Goal: Information Seeking & Learning: Learn about a topic

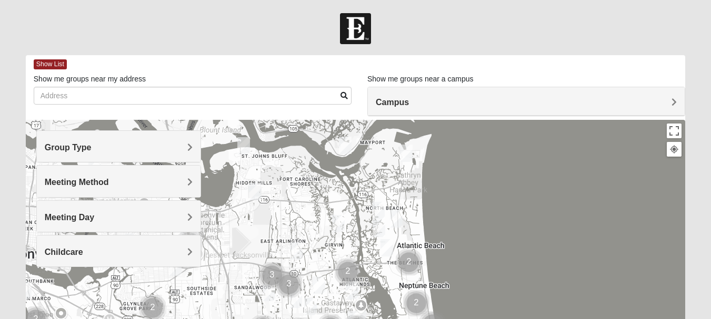
click at [614, 102] on h4 "Campus" at bounding box center [526, 102] width 301 height 10
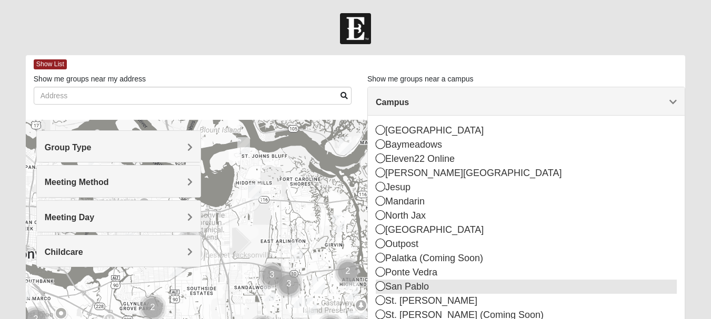
click at [409, 283] on div "San Pablo" at bounding box center [526, 287] width 301 height 14
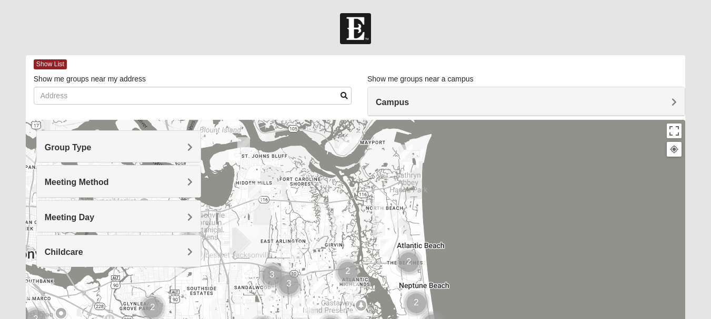
click at [409, 99] on span "Campus" at bounding box center [392, 102] width 33 height 9
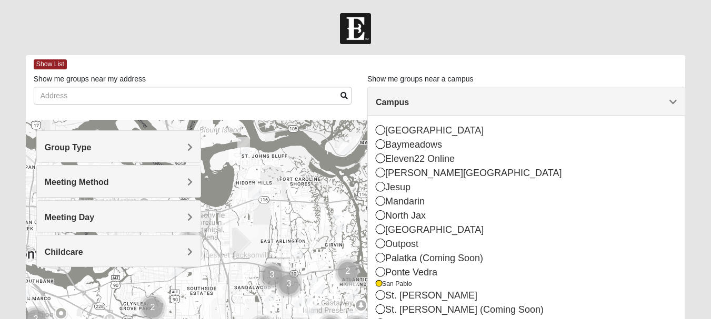
click at [409, 99] on span "Campus" at bounding box center [392, 102] width 33 height 9
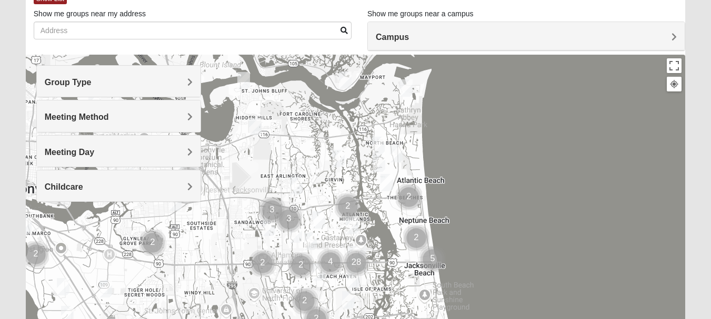
scroll to position [69, 0]
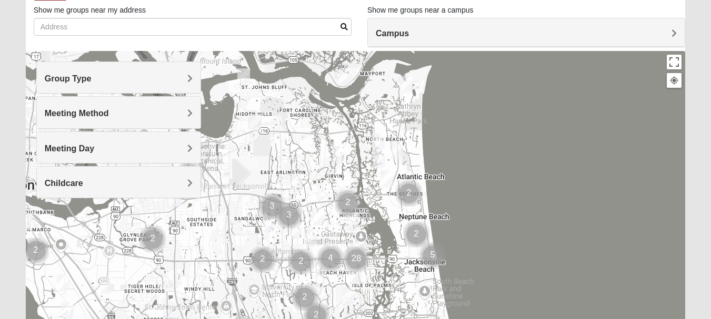
click at [363, 247] on img "Cluster of 28 groups" at bounding box center [356, 259] width 26 height 26
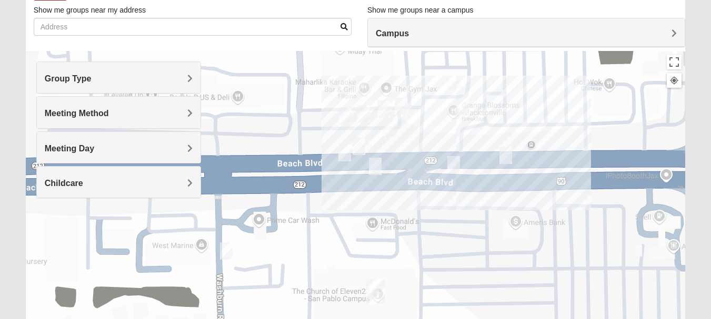
click at [92, 76] on span "Group Type" at bounding box center [68, 78] width 47 height 9
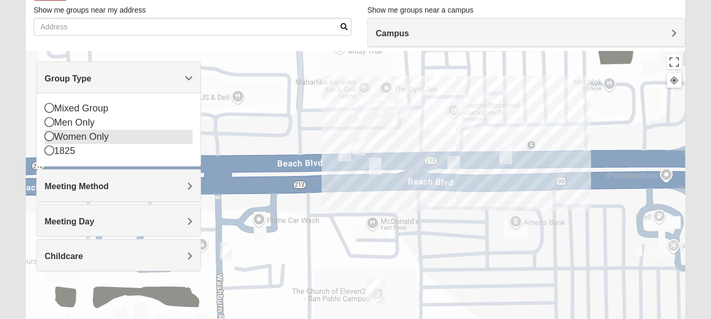
click at [85, 136] on div "Women Only" at bounding box center [119, 137] width 148 height 14
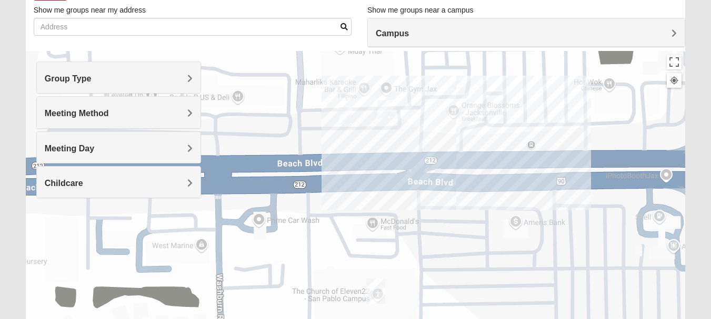
click at [73, 184] on span "Childcare" at bounding box center [64, 183] width 38 height 9
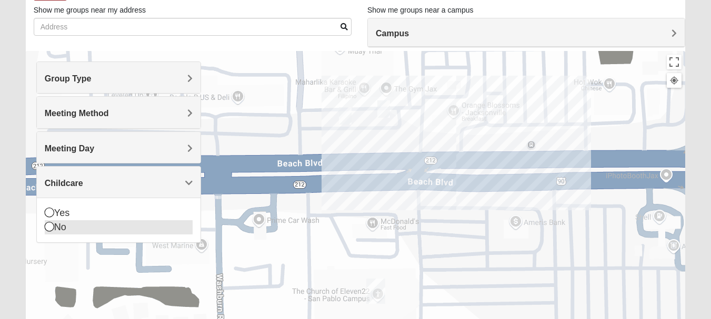
click at [59, 224] on div "No" at bounding box center [119, 227] width 148 height 14
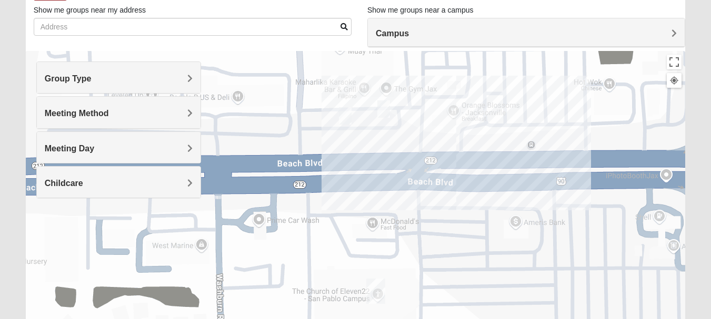
click at [80, 110] on span "Meeting Method" at bounding box center [77, 113] width 64 height 9
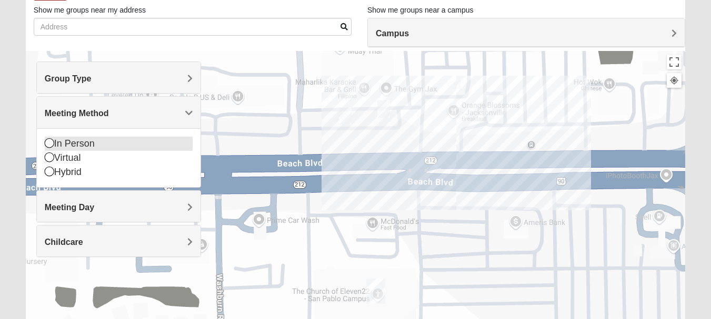
click at [80, 141] on div "In Person" at bounding box center [119, 144] width 148 height 14
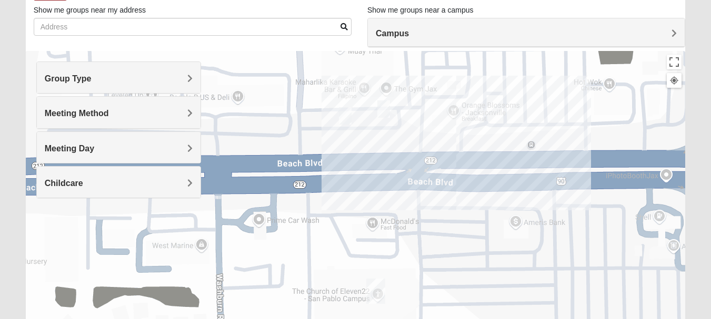
click at [84, 77] on span "Group Type" at bounding box center [68, 78] width 47 height 9
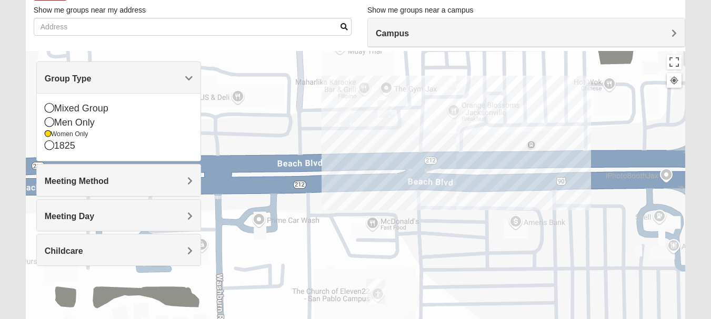
click at [84, 77] on span "Group Type" at bounding box center [68, 78] width 47 height 9
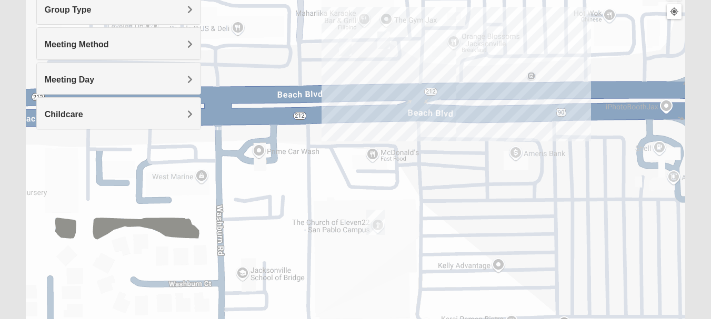
scroll to position [149, 0]
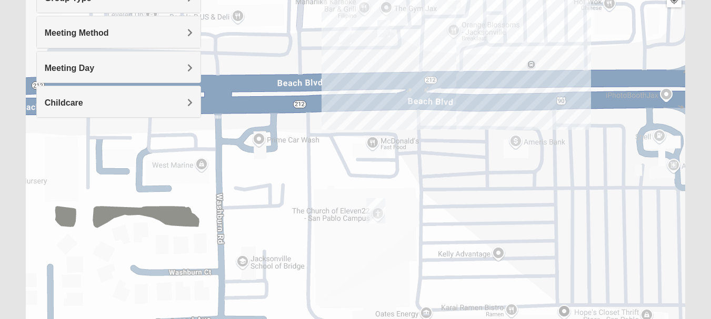
click at [377, 205] on img "San Pablo" at bounding box center [375, 210] width 19 height 25
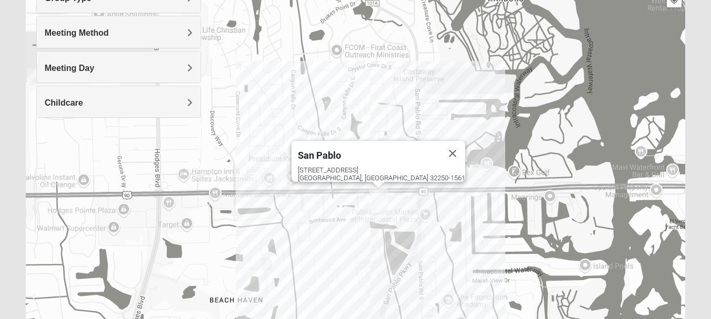
click at [109, 30] on span "Meeting Method" at bounding box center [77, 32] width 64 height 9
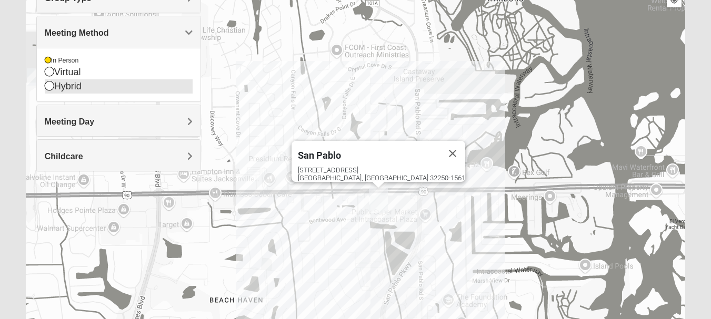
click at [50, 85] on icon at bounding box center [49, 85] width 9 height 9
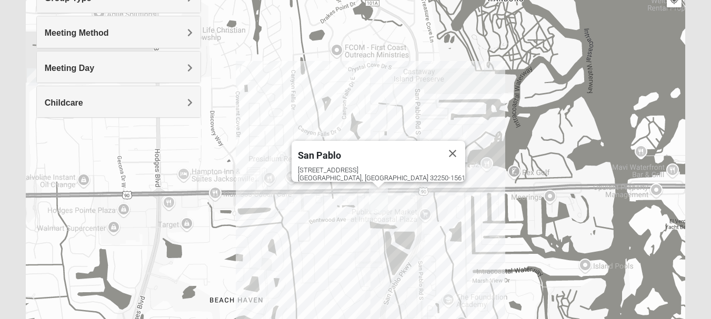
click at [378, 197] on img "San Pablo" at bounding box center [378, 200] width 19 height 25
click at [83, 102] on span "Childcare" at bounding box center [64, 102] width 38 height 9
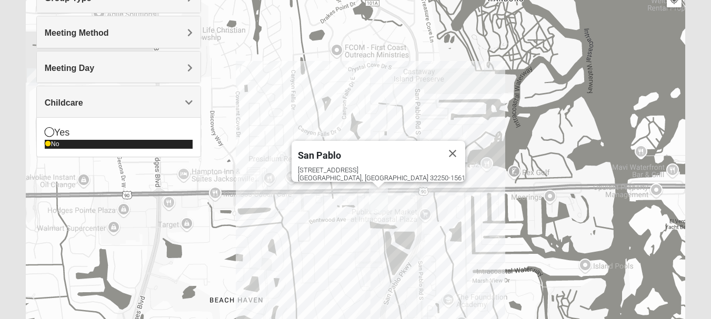
click at [63, 144] on div "No" at bounding box center [119, 144] width 148 height 9
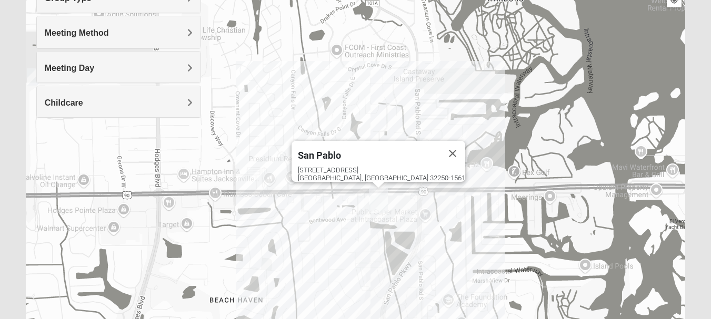
click at [70, 100] on span "Childcare" at bounding box center [64, 102] width 38 height 9
click at [73, 67] on span "Meeting Day" at bounding box center [69, 68] width 49 height 9
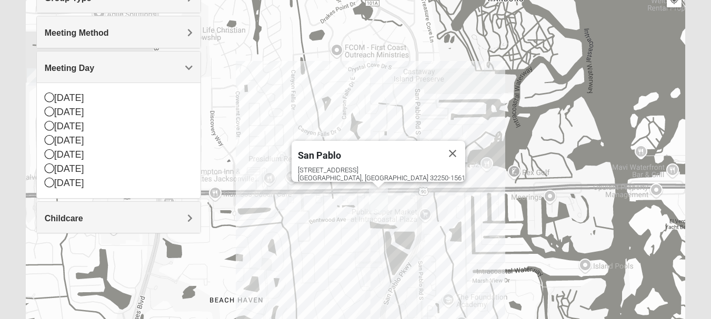
click at [73, 67] on span "Meeting Day" at bounding box center [69, 68] width 49 height 9
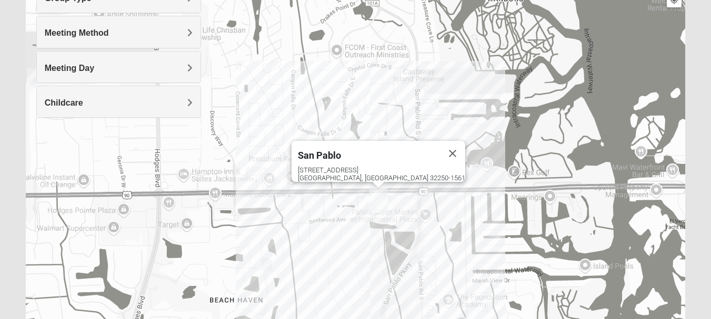
click at [76, 32] on span "Meeting Method" at bounding box center [77, 32] width 64 height 9
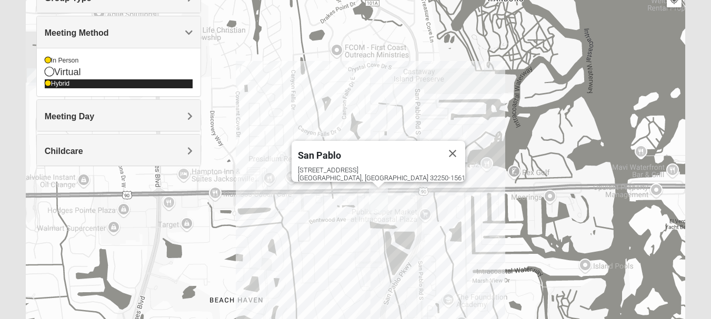
click at [47, 81] on icon at bounding box center [48, 83] width 6 height 6
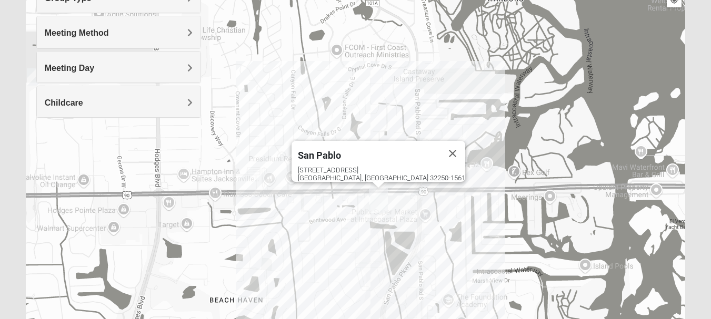
click at [47, 81] on div "Group Type Mixed Group Men Only Women Only 1825 Meeting Method In Person Virtua…" at bounding box center [118, 49] width 165 height 137
drag, startPoint x: 62, startPoint y: 35, endPoint x: 64, endPoint y: 30, distance: 5.7
click at [64, 30] on span "Meeting Method" at bounding box center [77, 32] width 64 height 9
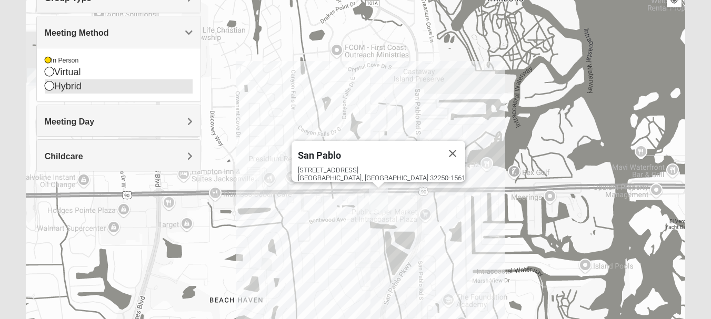
click at [48, 87] on icon at bounding box center [49, 85] width 9 height 9
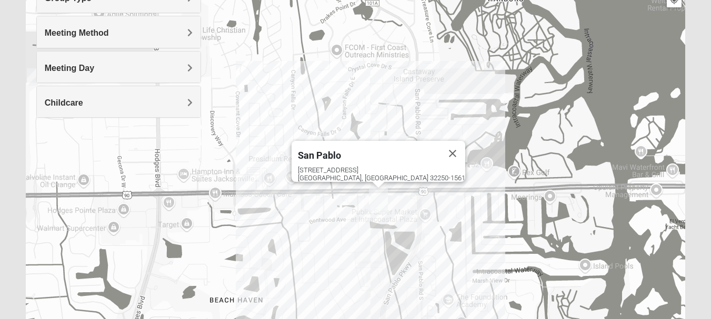
click at [67, 31] on span "Meeting Method" at bounding box center [77, 32] width 64 height 9
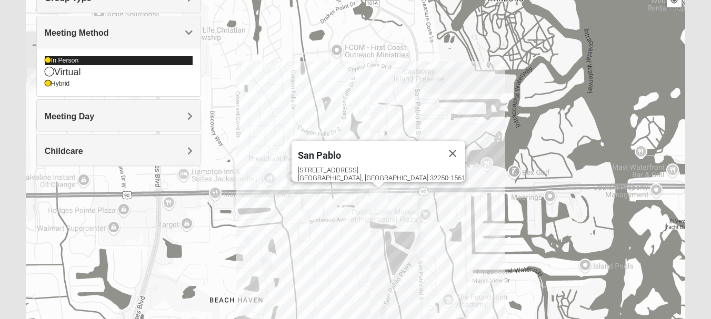
click at [64, 62] on div "In Person" at bounding box center [119, 60] width 148 height 9
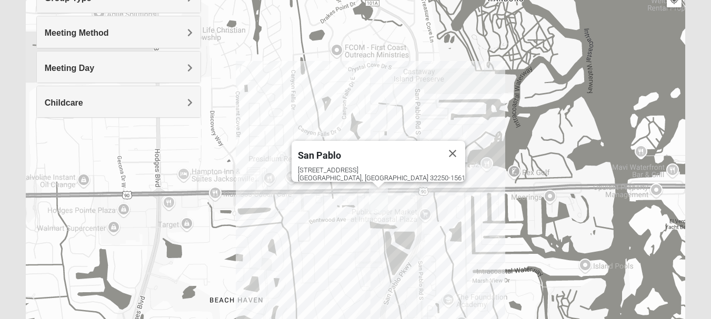
click at [76, 33] on span "Meeting Method" at bounding box center [77, 32] width 64 height 9
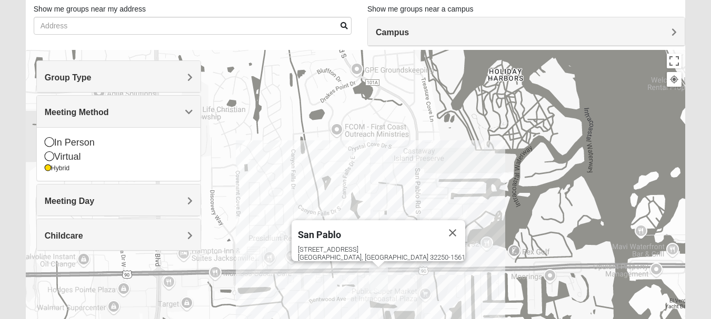
scroll to position [69, 0]
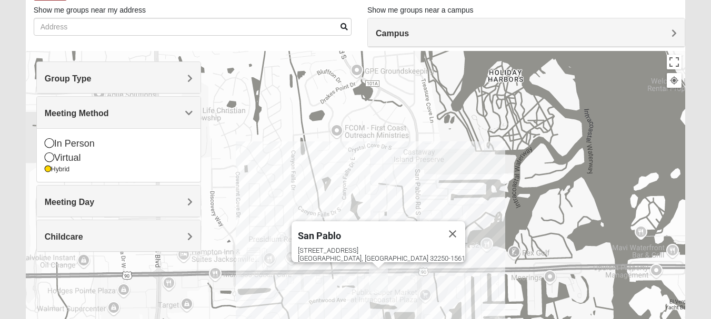
click at [68, 79] on span "Group Type" at bounding box center [68, 78] width 47 height 9
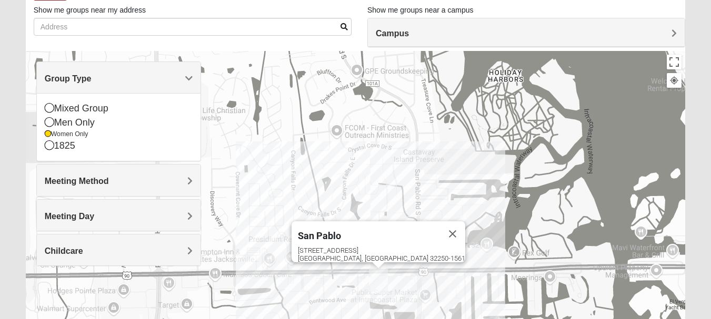
click at [394, 34] on span "Campus" at bounding box center [392, 33] width 33 height 9
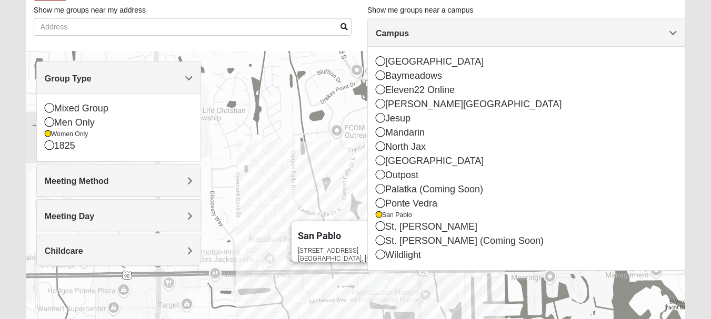
click at [394, 34] on span "Campus" at bounding box center [392, 33] width 33 height 9
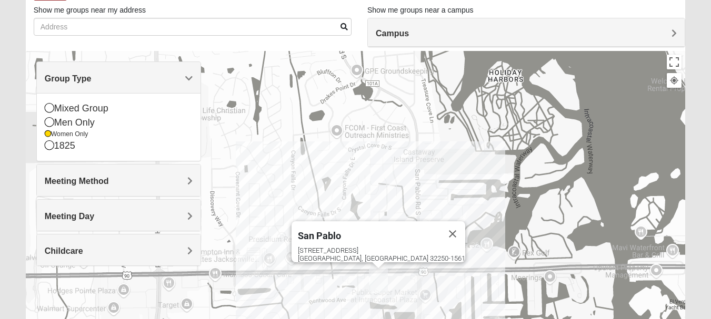
click at [345, 26] on span at bounding box center [343, 26] width 7 height 7
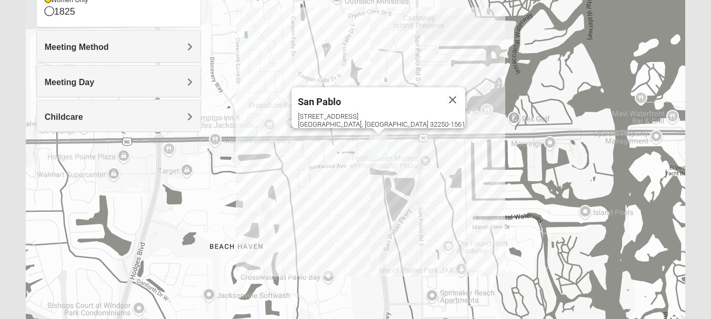
scroll to position [201, 0]
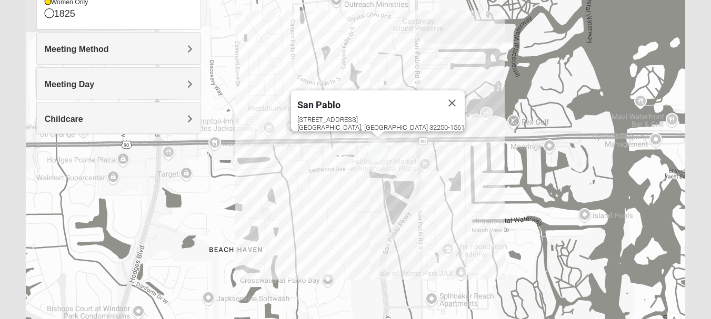
click at [380, 151] on img "San Pablo" at bounding box center [377, 149] width 19 height 25
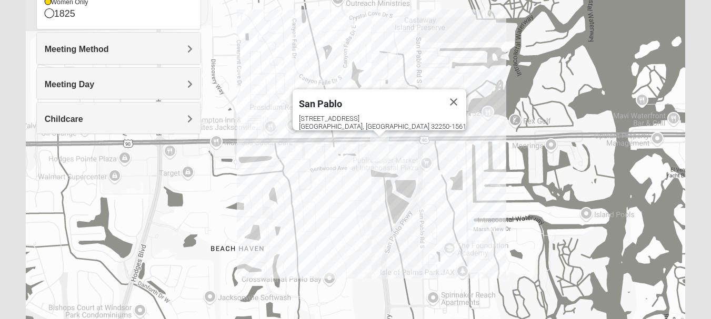
click at [382, 145] on img "San Pablo" at bounding box center [379, 148] width 19 height 25
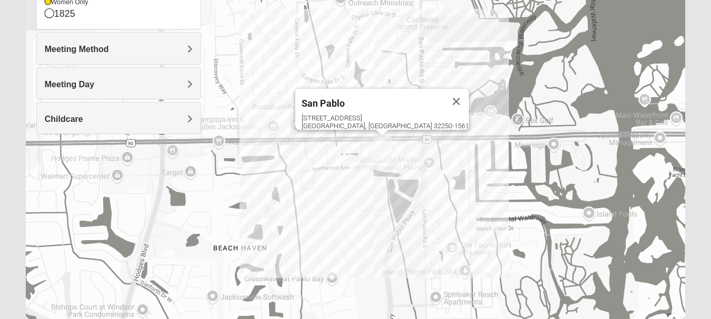
click at [382, 144] on img "San Pablo" at bounding box center [381, 148] width 19 height 25
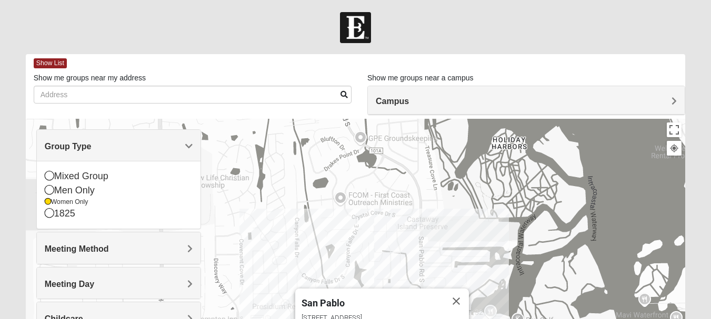
scroll to position [0, 0]
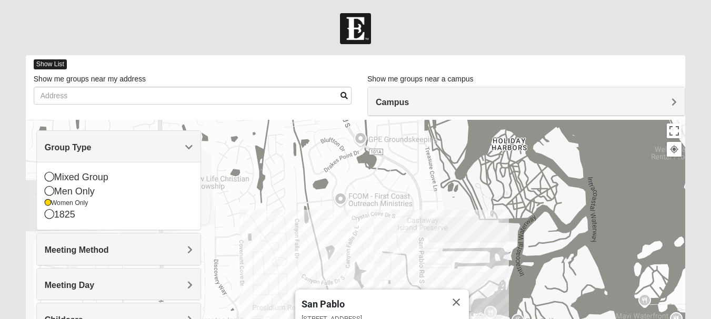
click at [56, 61] on span "Show List" at bounding box center [50, 64] width 33 height 10
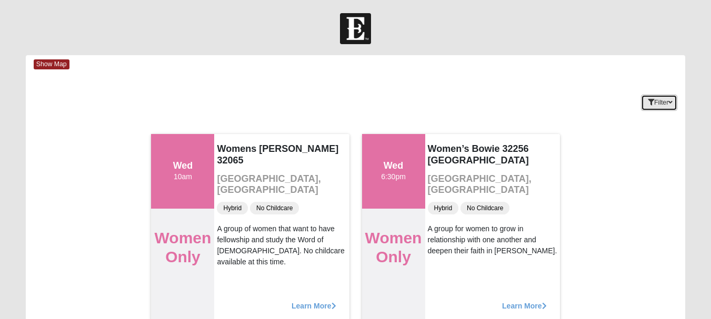
click at [664, 102] on button "Filter" at bounding box center [659, 103] width 36 height 16
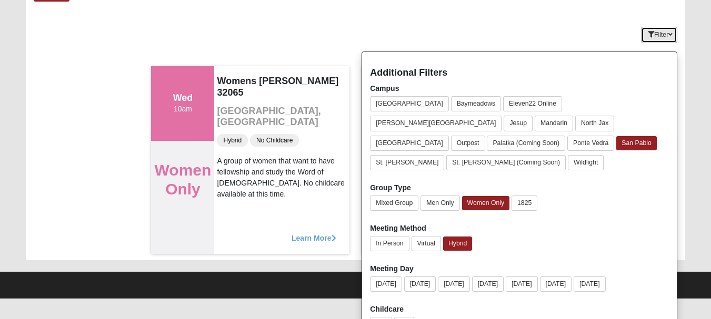
scroll to position [82, 0]
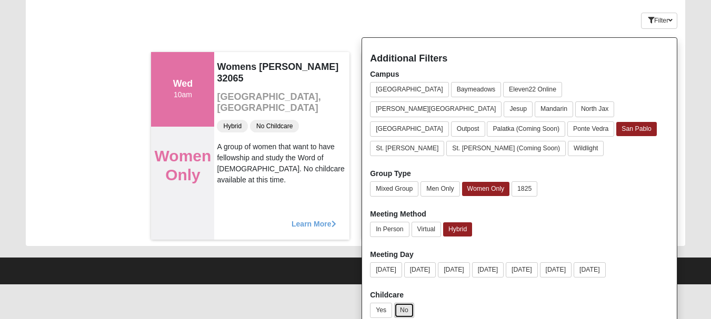
click at [403, 303] on button "No" at bounding box center [404, 310] width 20 height 15
click at [698, 62] on form "Log In Find A Group Error Show Map Loading Groups 2" at bounding box center [355, 107] width 711 height 353
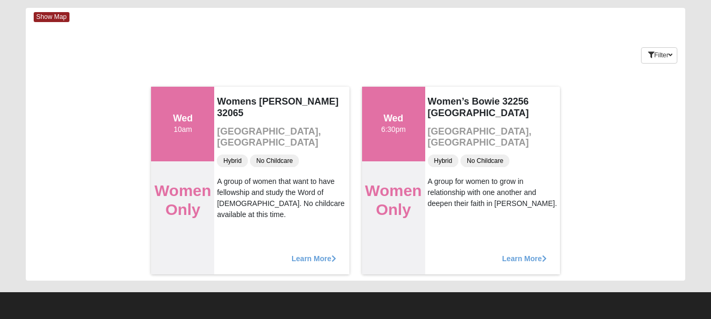
scroll to position [0, 0]
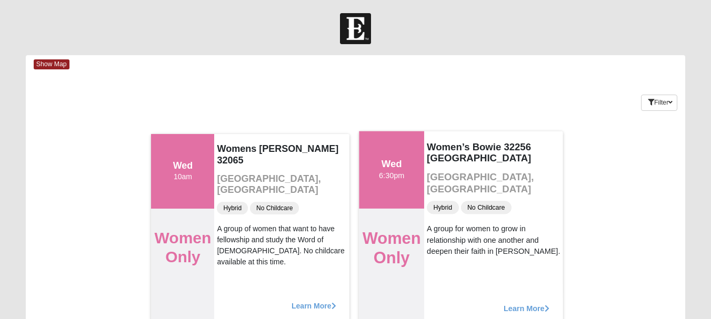
click at [514, 303] on span "Learn More" at bounding box center [526, 303] width 46 height 0
